Goal: Task Accomplishment & Management: Manage account settings

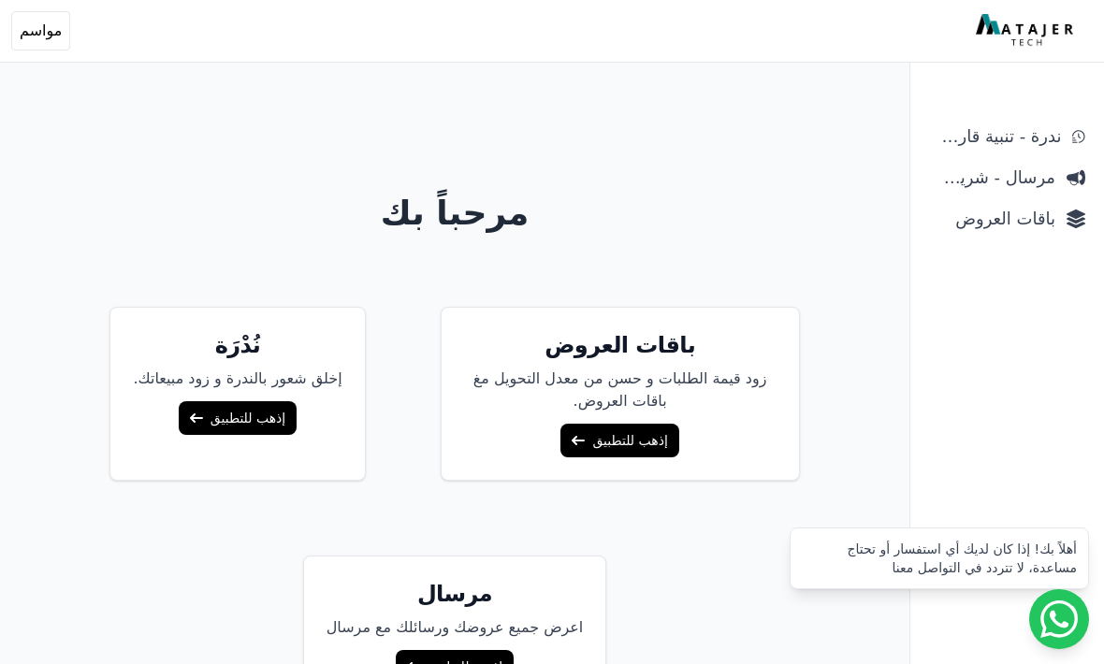
click at [1031, 181] on span "مرسال - شريط دعاية" at bounding box center [992, 178] width 126 height 26
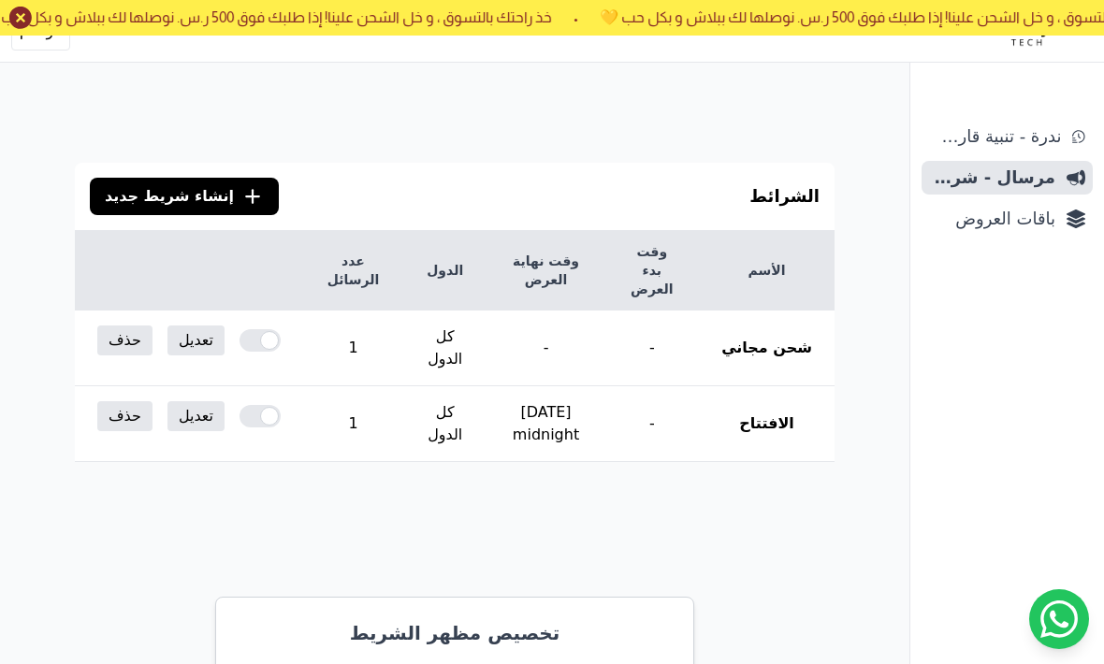
click at [116, 401] on button "حذف" at bounding box center [124, 416] width 55 height 30
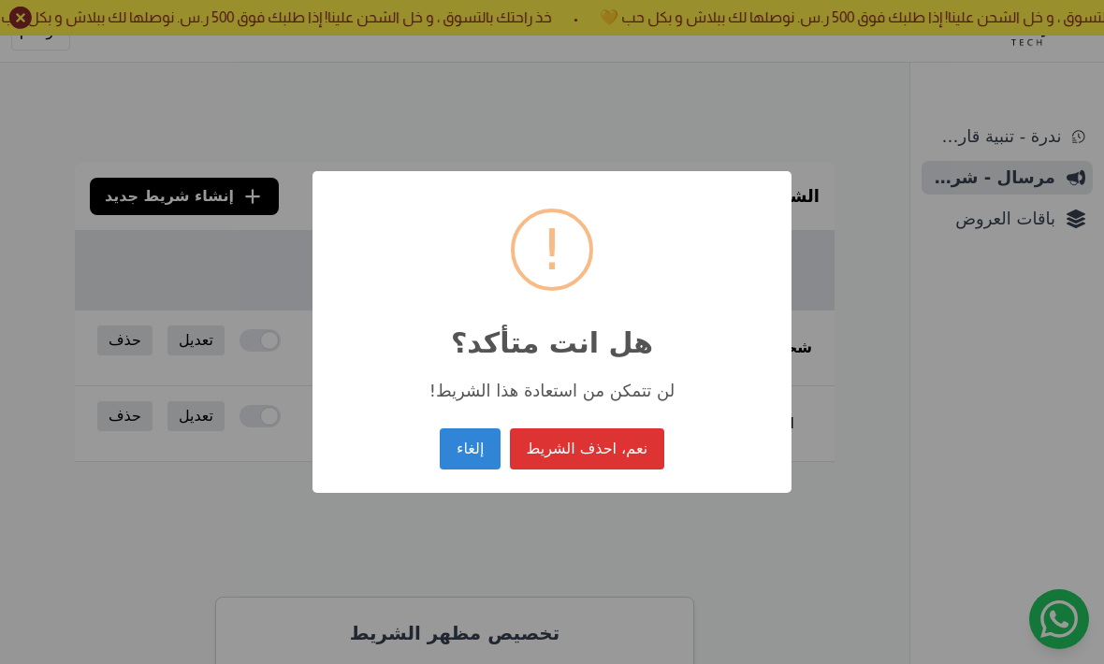
click at [631, 451] on button "نعم، احذف الشريط" at bounding box center [587, 449] width 154 height 41
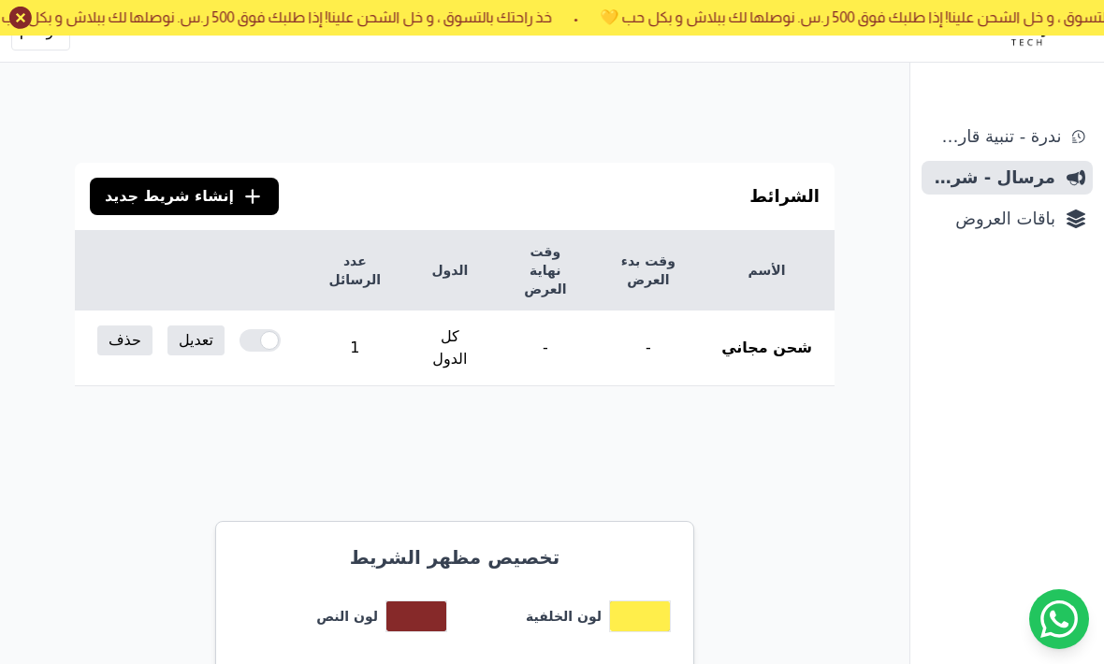
click at [763, 344] on th "شحن مجاني" at bounding box center [767, 349] width 136 height 76
click at [758, 333] on th "شحن مجاني" at bounding box center [767, 349] width 136 height 76
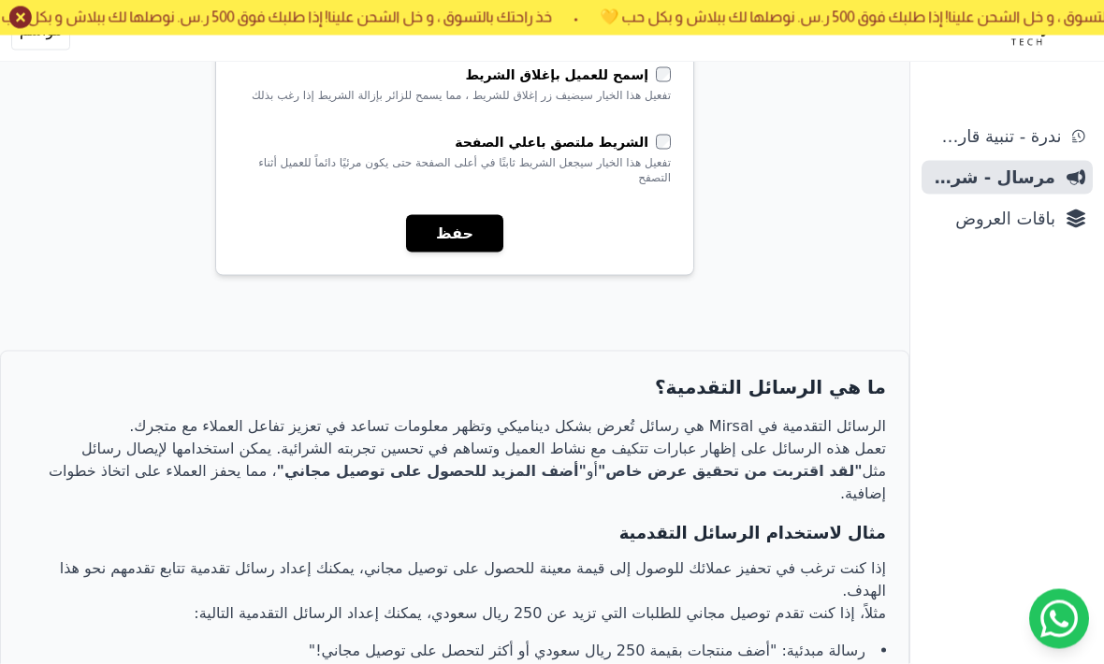
scroll to position [839, 0]
click at [482, 217] on button "حفظ" at bounding box center [454, 233] width 97 height 37
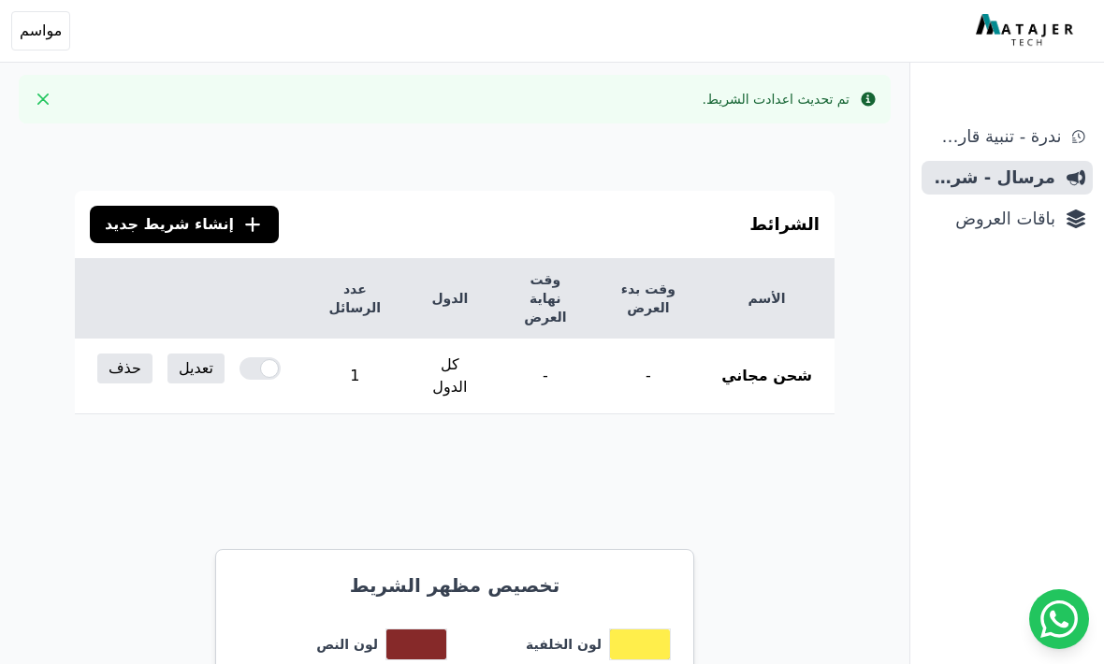
click at [771, 339] on th "الأسم" at bounding box center [767, 299] width 136 height 80
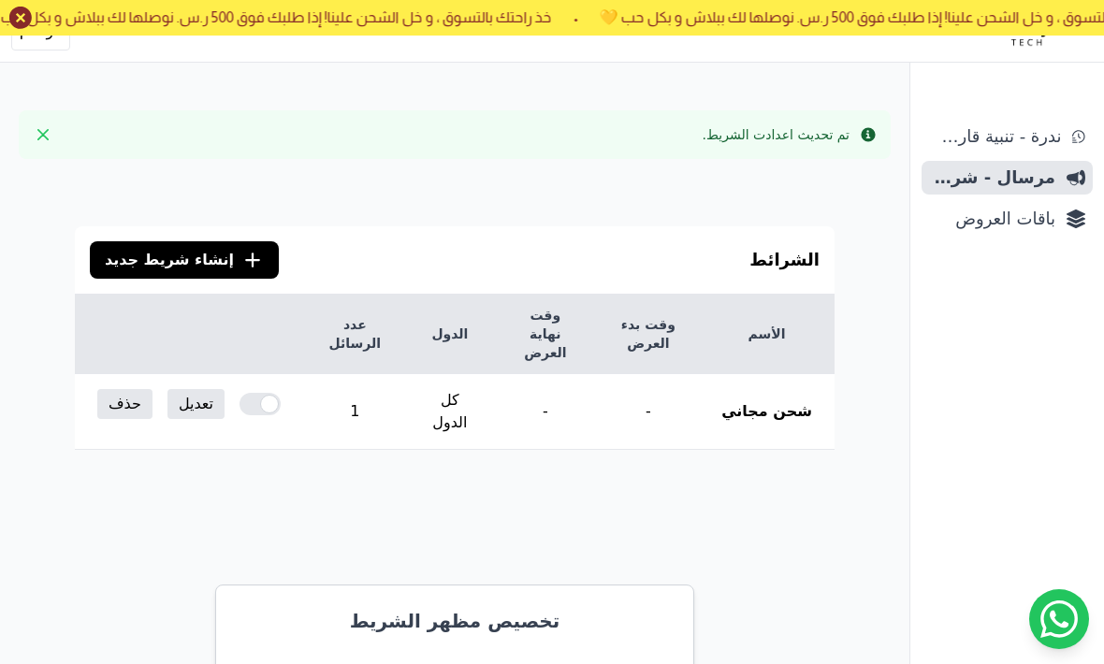
click at [23, 22] on icon at bounding box center [20, 18] width 22 height 22
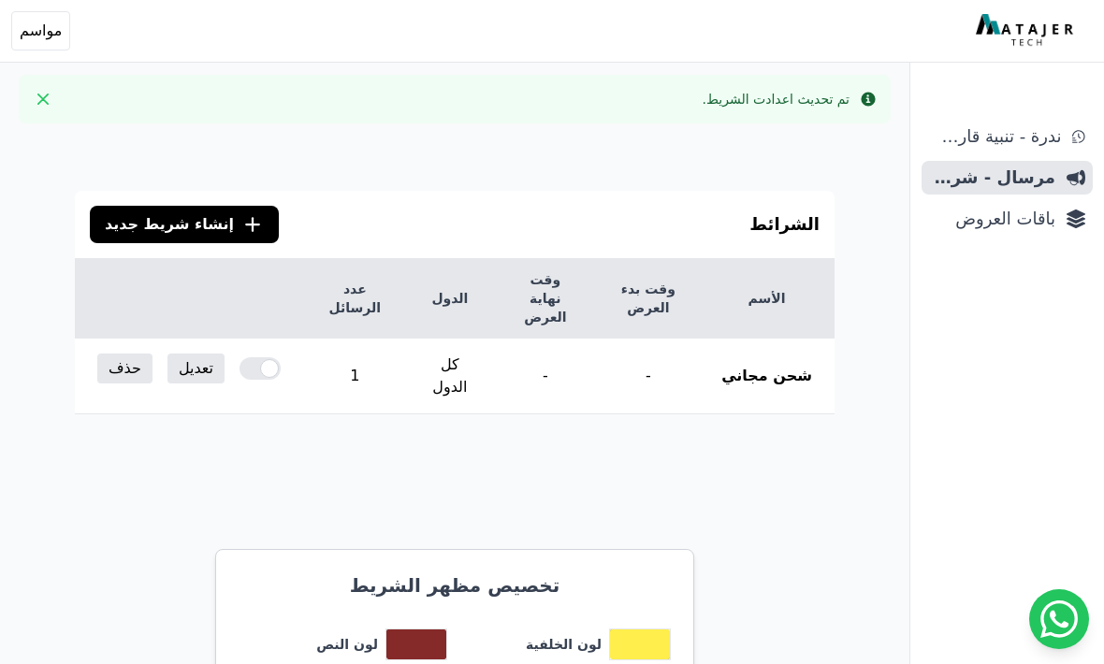
click at [42, 34] on span "مواسم" at bounding box center [41, 31] width 42 height 22
